Goal: Information Seeking & Learning: Learn about a topic

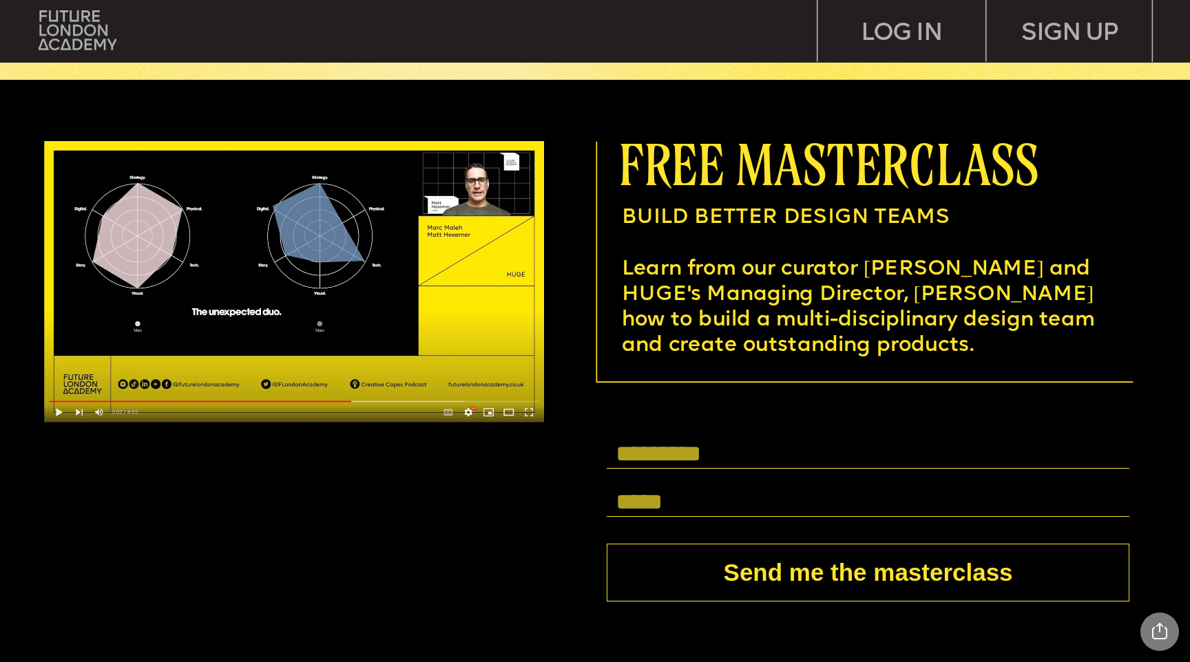
scroll to position [4519, 0]
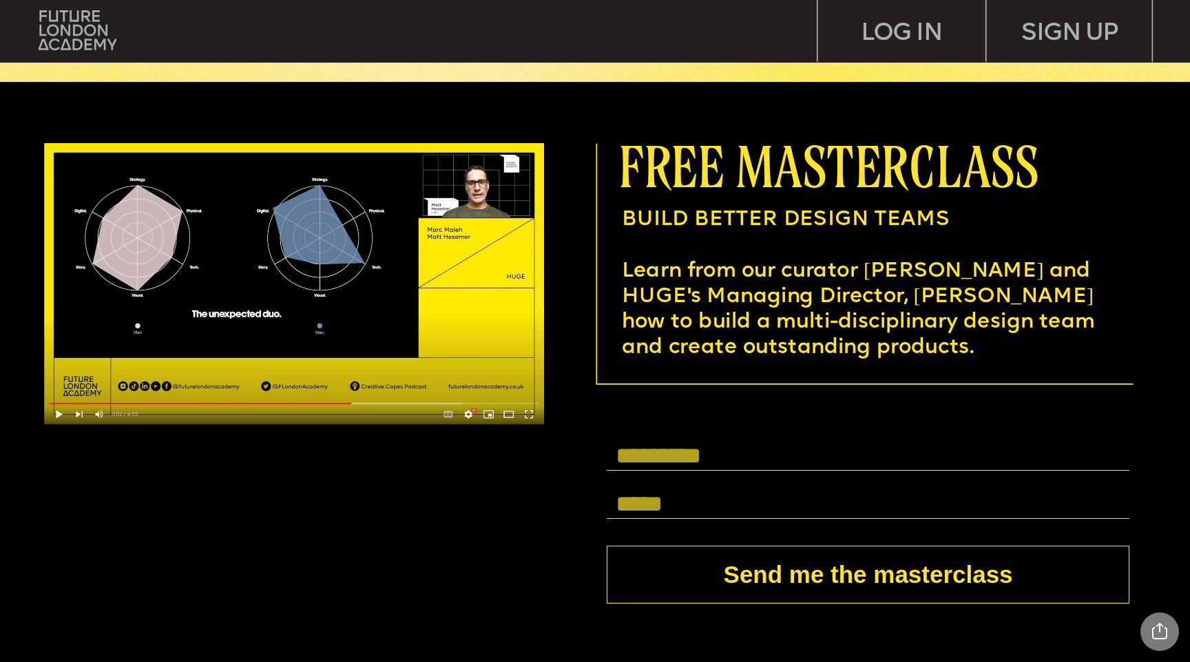
click at [842, 286] on span "Learn from our curator [PERSON_NAME] and HUGE's Managing Director, [PERSON_NAME…" at bounding box center [861, 310] width 479 height 98
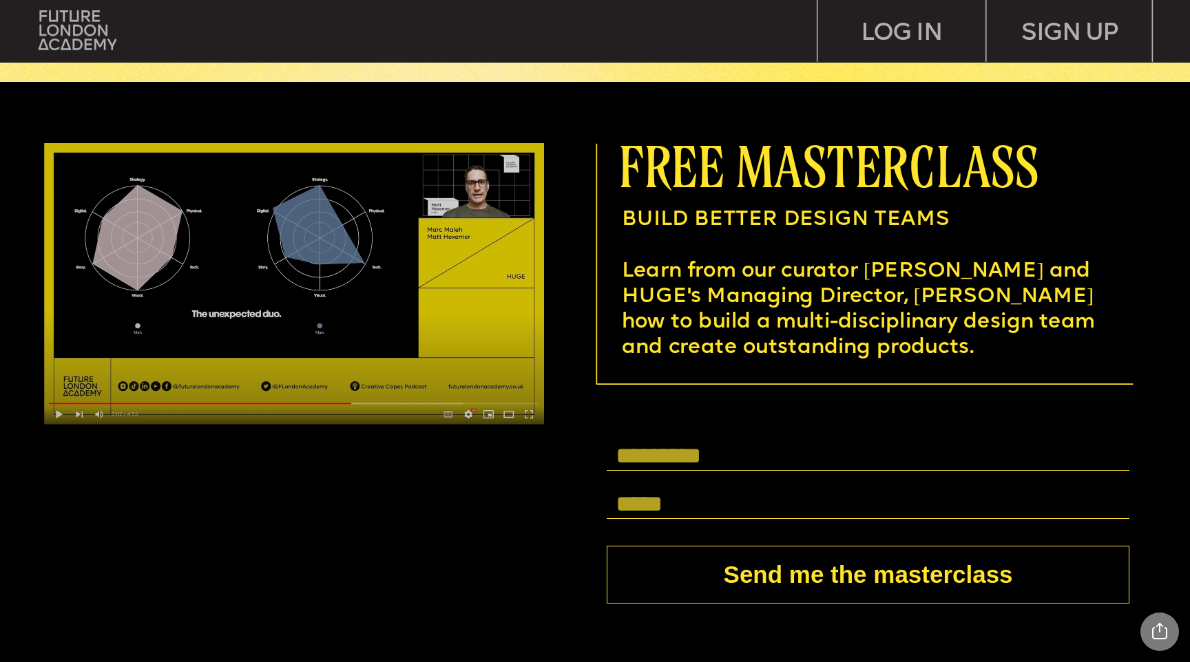
click at [262, 270] on img at bounding box center [294, 284] width 500 height 282
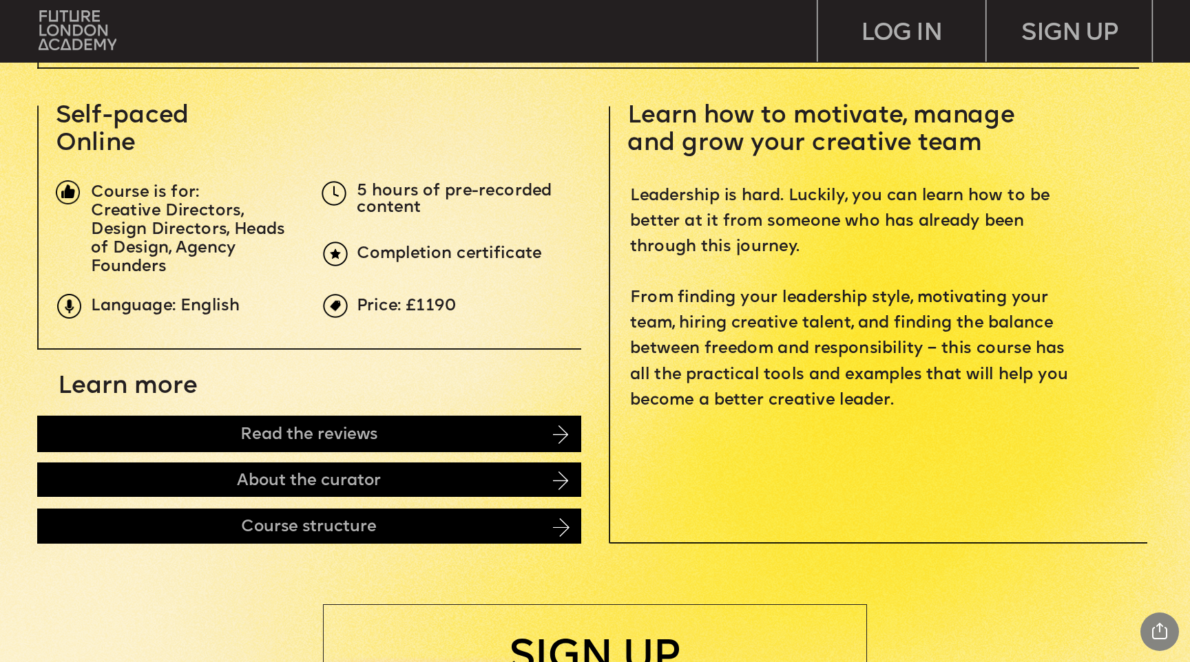
scroll to position [556, 0]
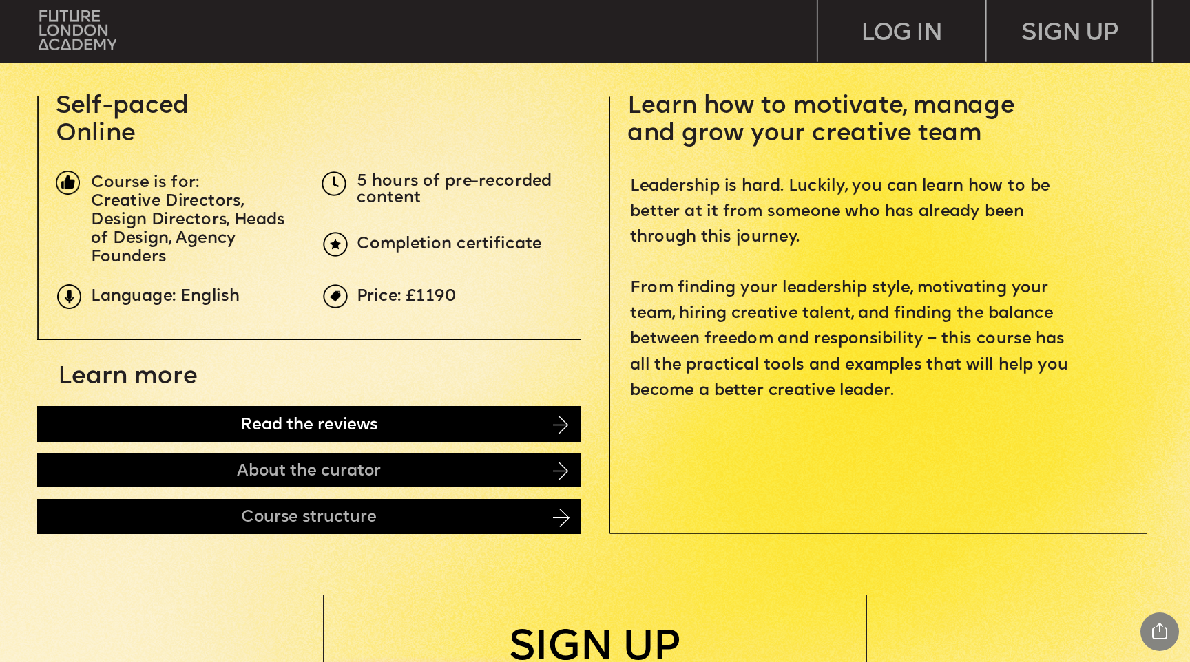
click at [162, 415] on div "Read the reviews" at bounding box center [309, 424] width 544 height 36
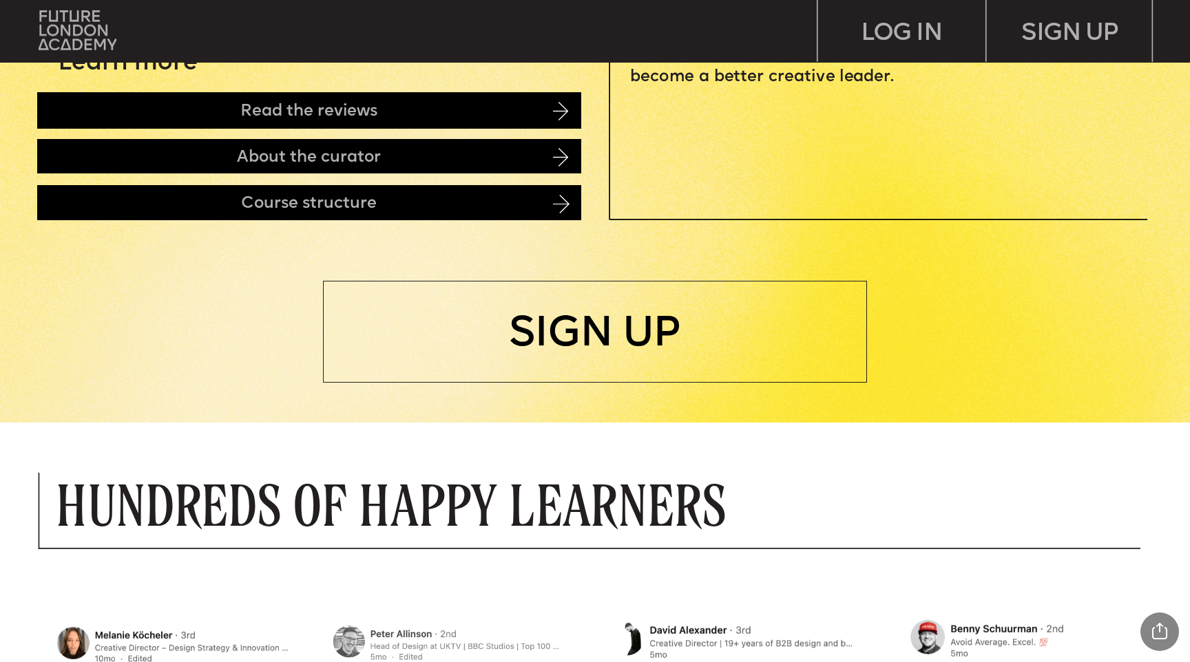
scroll to position [734, 0]
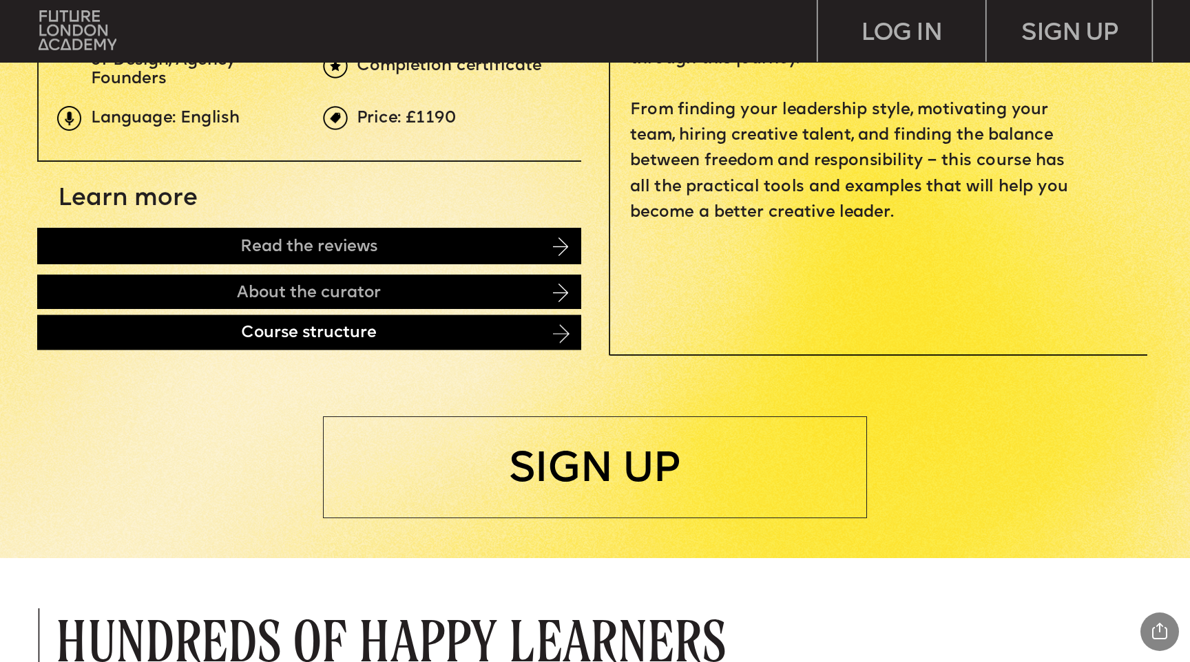
click at [194, 331] on div "Course structure" at bounding box center [309, 332] width 544 height 35
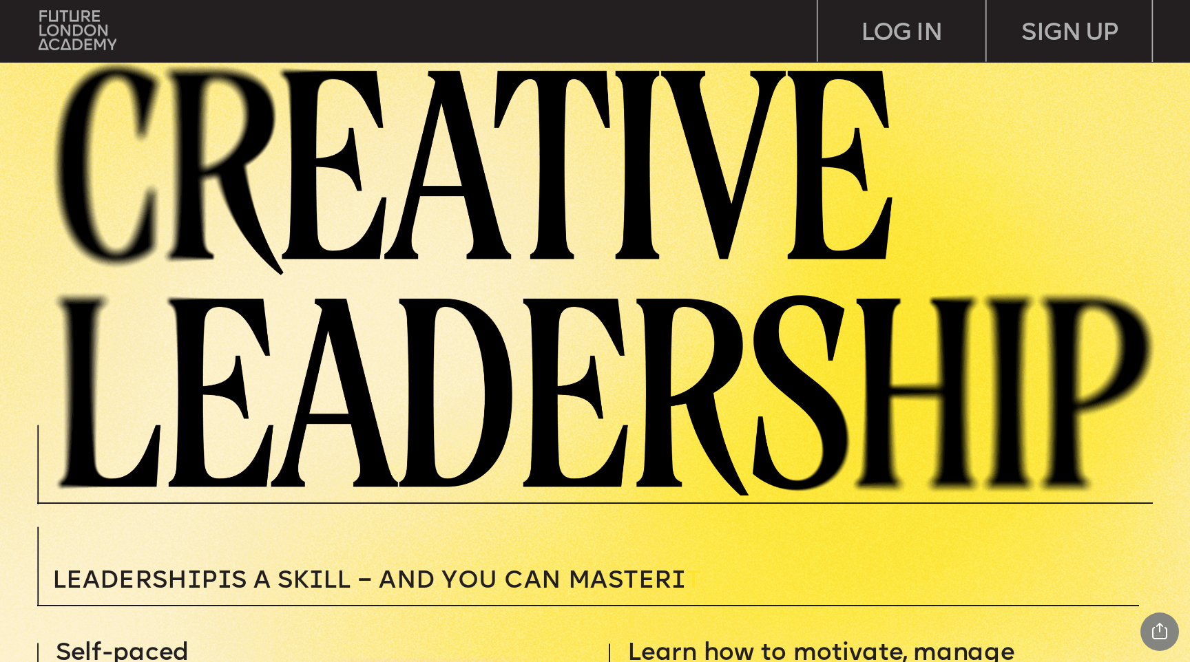
scroll to position [0, 0]
